Goal: Task Accomplishment & Management: Manage account settings

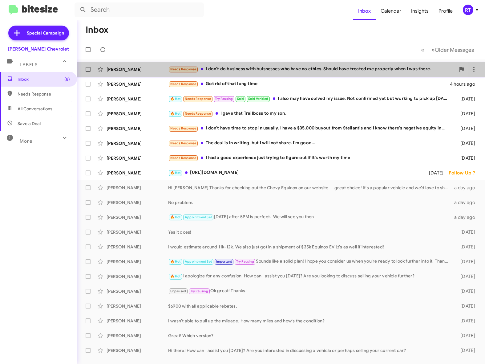
click at [242, 68] on div "Needs Response I don't do business with buisnesses who have no ethics. Should h…" at bounding box center [312, 69] width 288 height 7
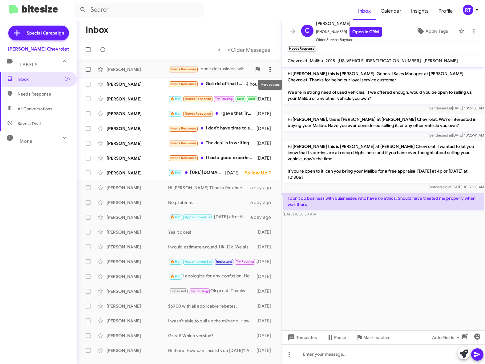
click at [271, 69] on icon at bounding box center [270, 69] width 7 height 7
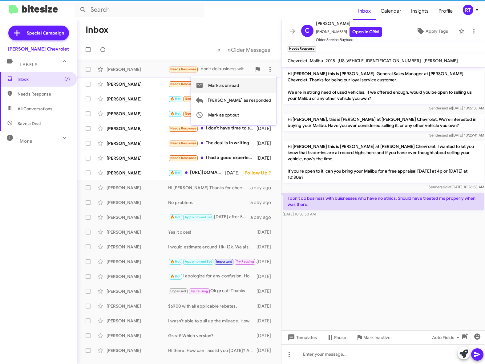
click at [239, 87] on span "Mark as unread" at bounding box center [223, 85] width 31 height 15
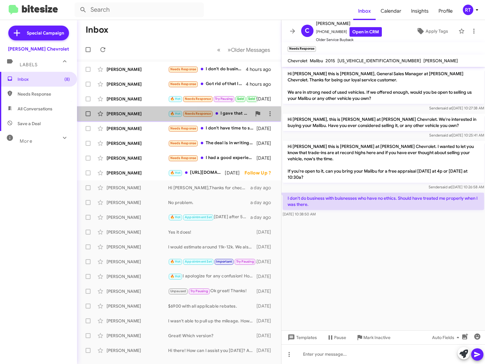
click at [122, 113] on div "[PERSON_NAME]" at bounding box center [138, 114] width 62 height 6
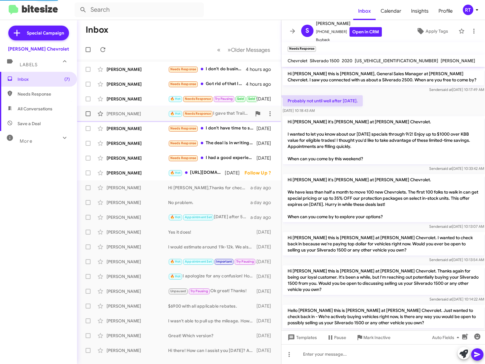
scroll to position [41, 0]
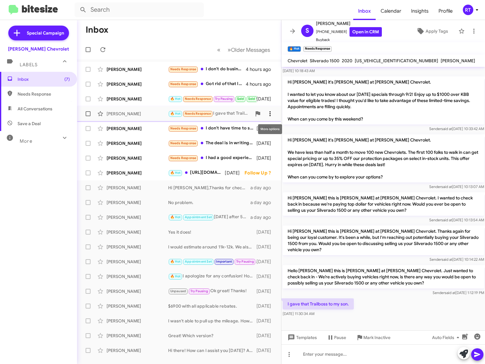
click at [272, 111] on icon at bounding box center [270, 113] width 7 height 7
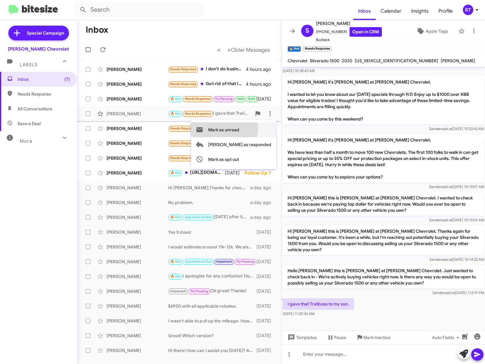
click at [239, 129] on span "Mark as unread" at bounding box center [223, 129] width 31 height 15
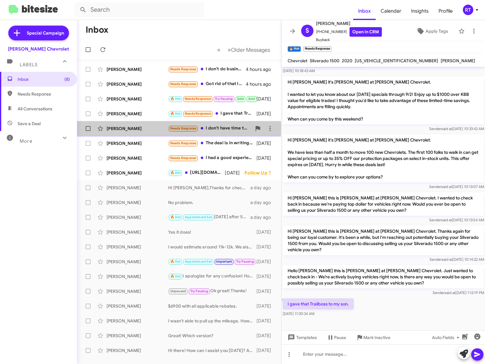
click at [134, 128] on div "[PERSON_NAME]" at bounding box center [138, 128] width 62 height 6
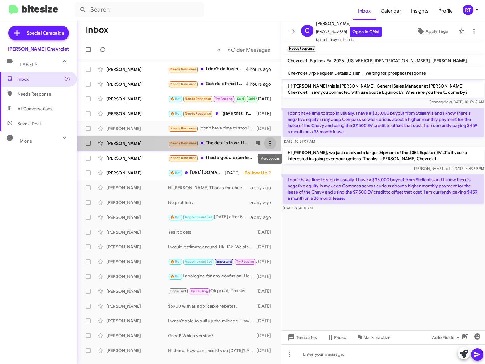
click at [269, 144] on icon at bounding box center [270, 143] width 7 height 7
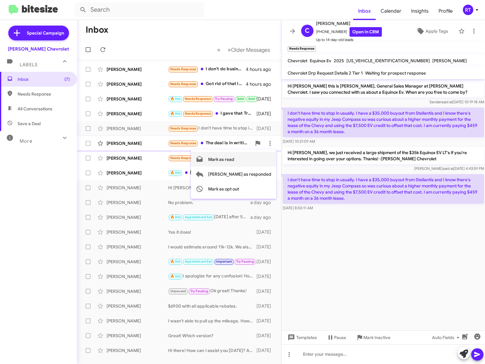
click at [235, 159] on span "Mark as read" at bounding box center [221, 159] width 26 height 15
